Goal: Find specific page/section: Find specific page/section

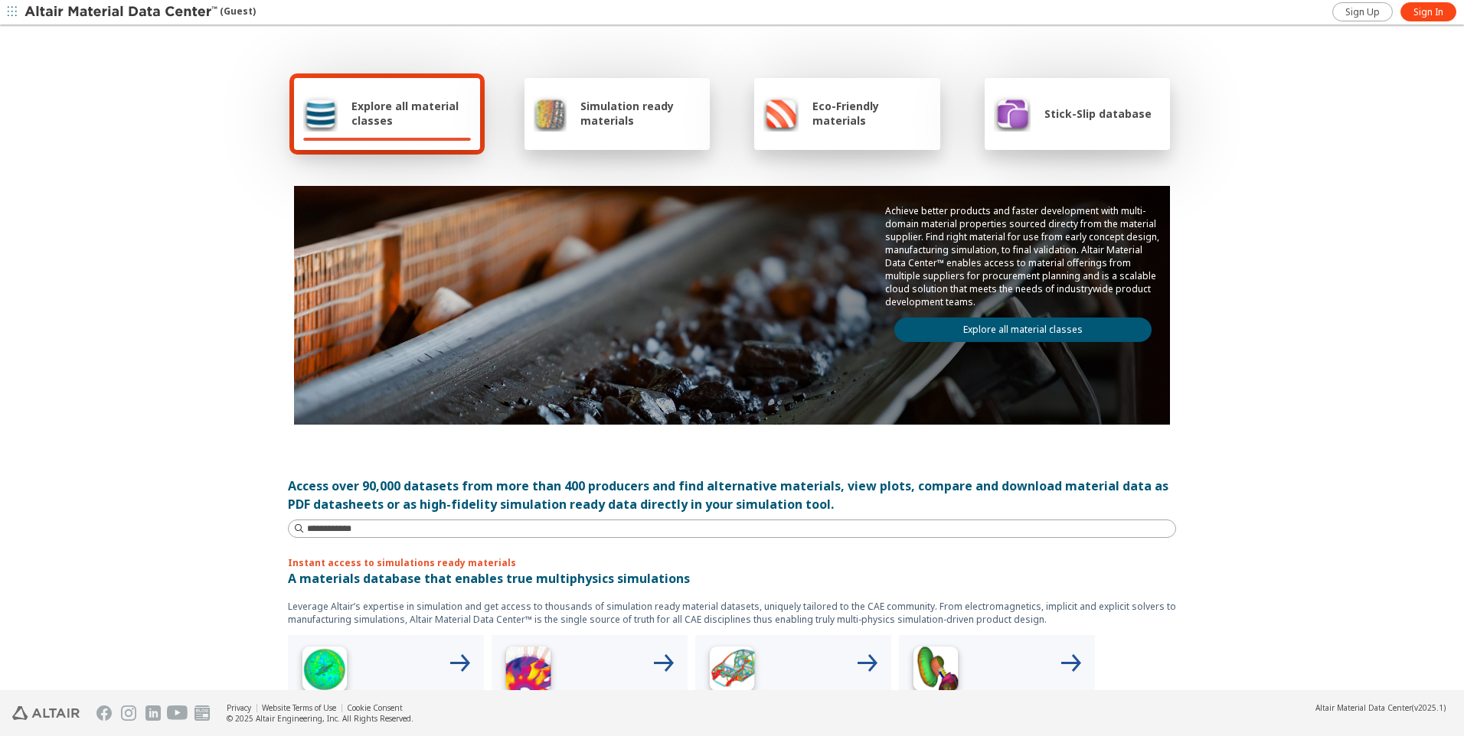
click at [1277, 252] on div "Explore all material classes Simulation ready materials Eco-Friendly materials …" at bounding box center [732, 359] width 1464 height 664
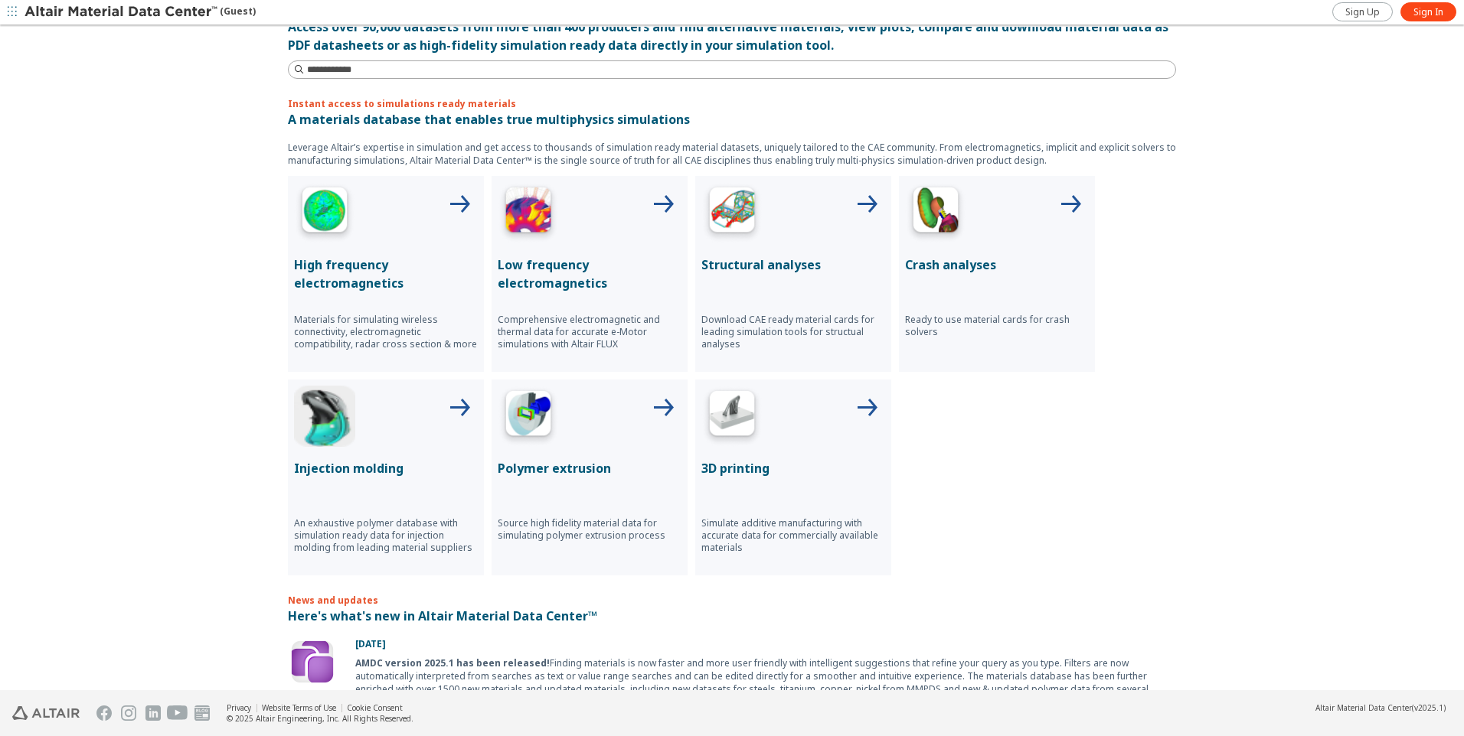
scroll to position [459, 0]
click at [868, 204] on icon at bounding box center [866, 205] width 37 height 37
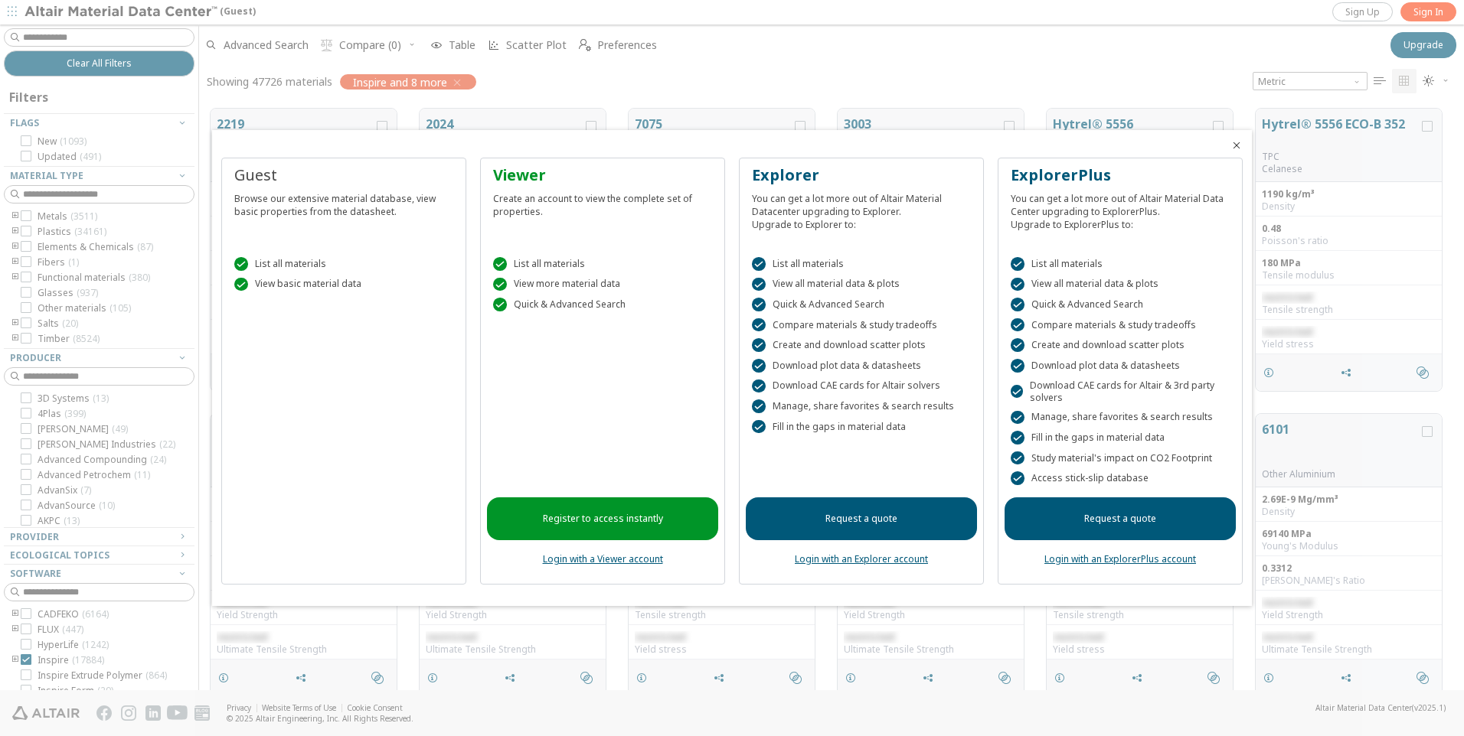
scroll to position [12, 12]
click at [1232, 141] on icon "Close" at bounding box center [1236, 145] width 12 height 12
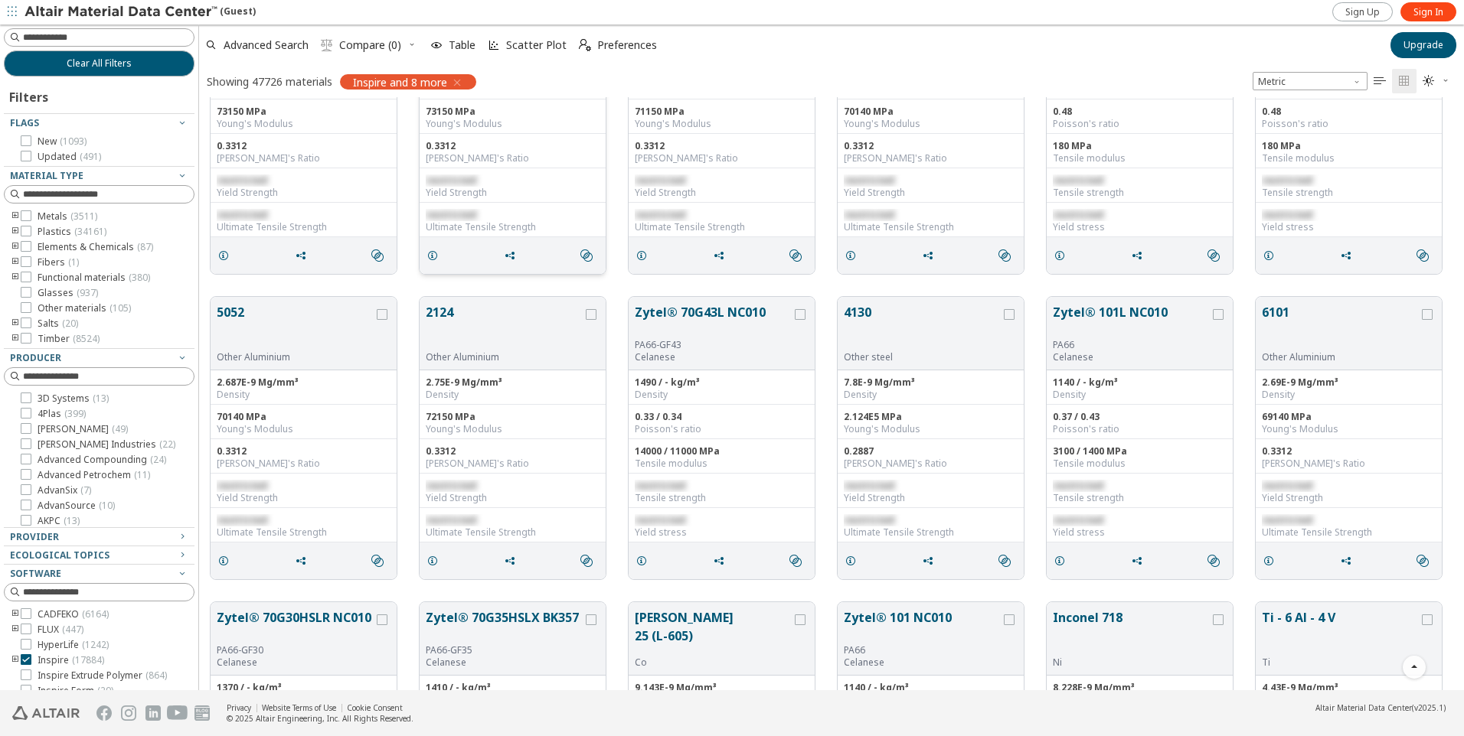
scroll to position [230, 0]
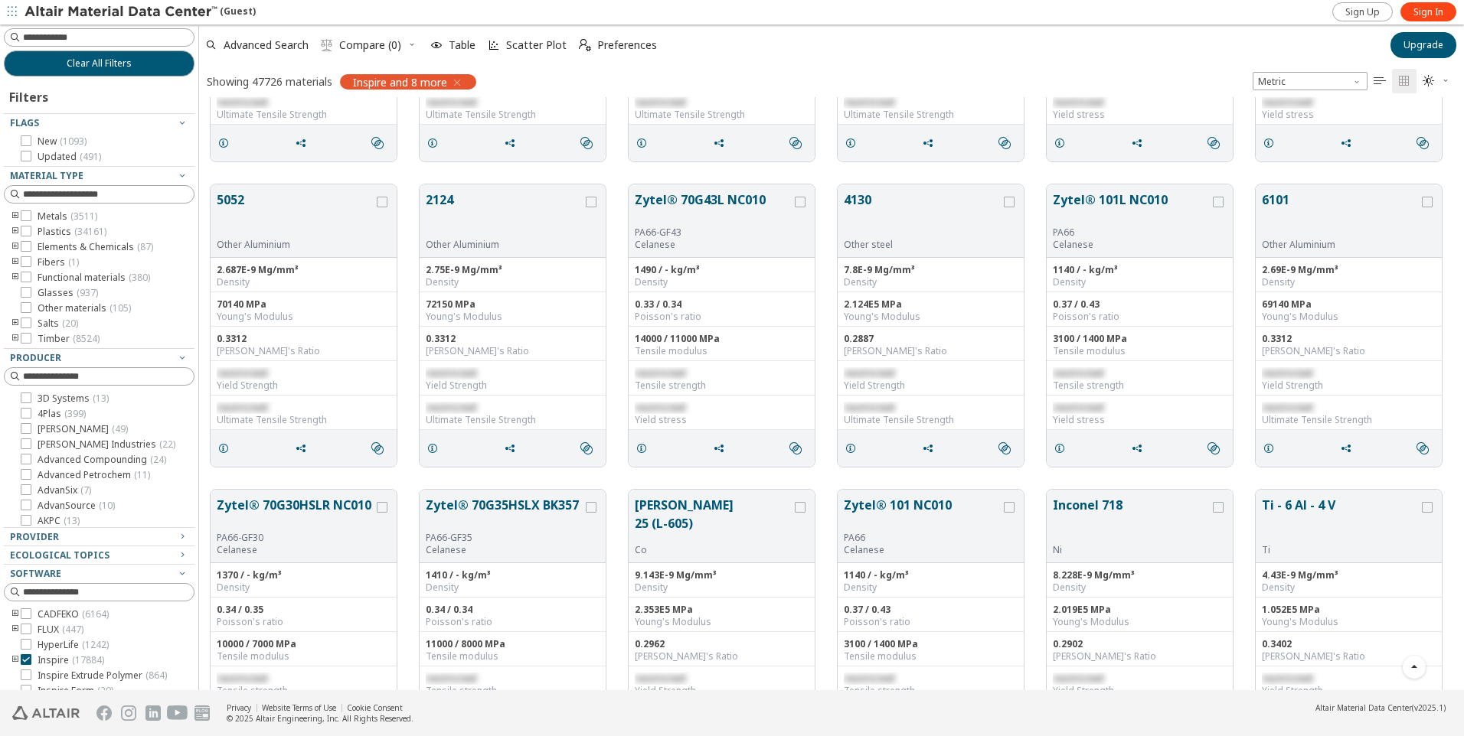
click at [15, 230] on icon "toogle group" at bounding box center [15, 232] width 11 height 12
click at [25, 230] on icon at bounding box center [26, 231] width 11 height 11
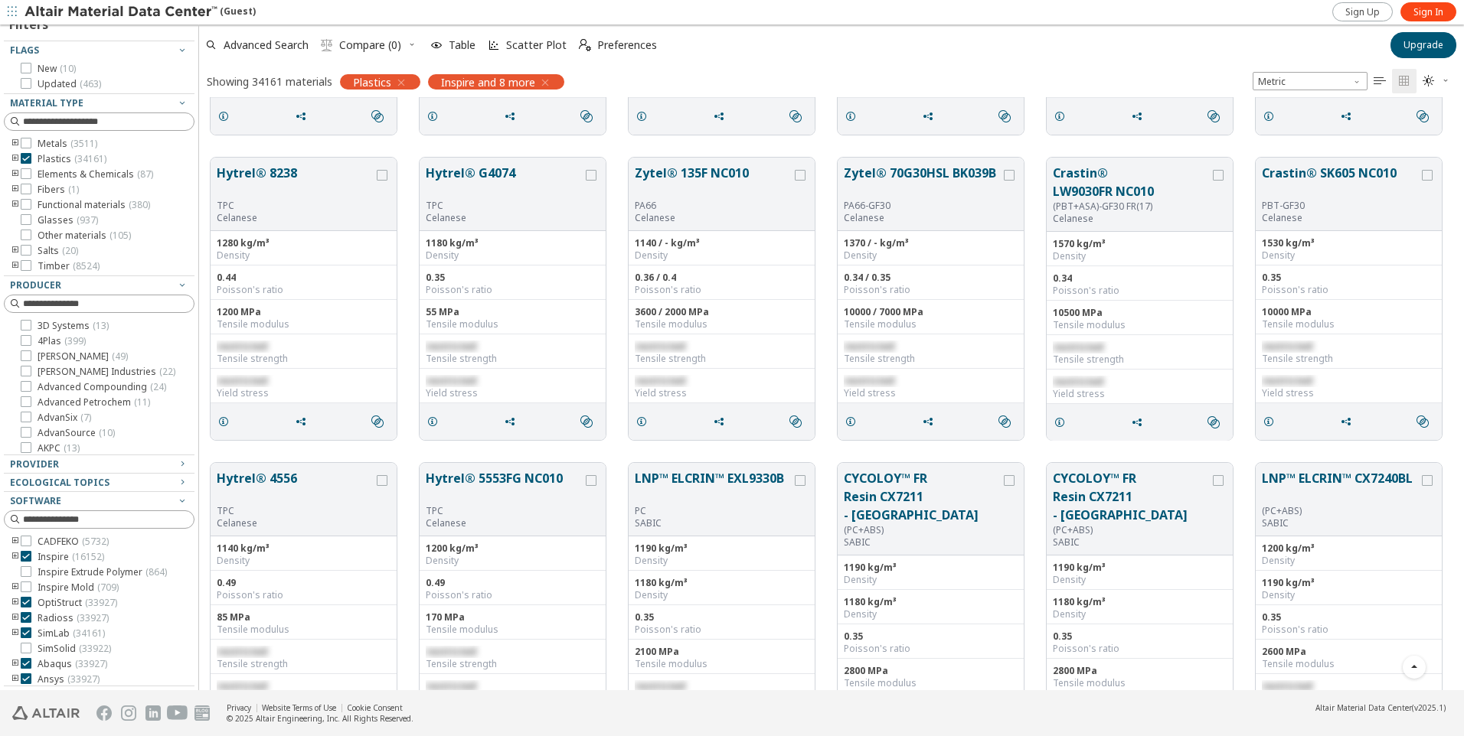
scroll to position [2388, 0]
